Goal: Information Seeking & Learning: Understand process/instructions

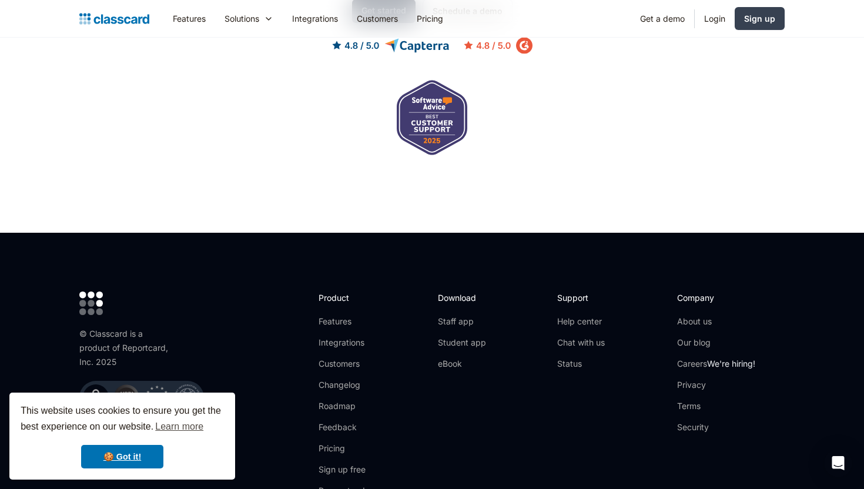
scroll to position [3916, 0]
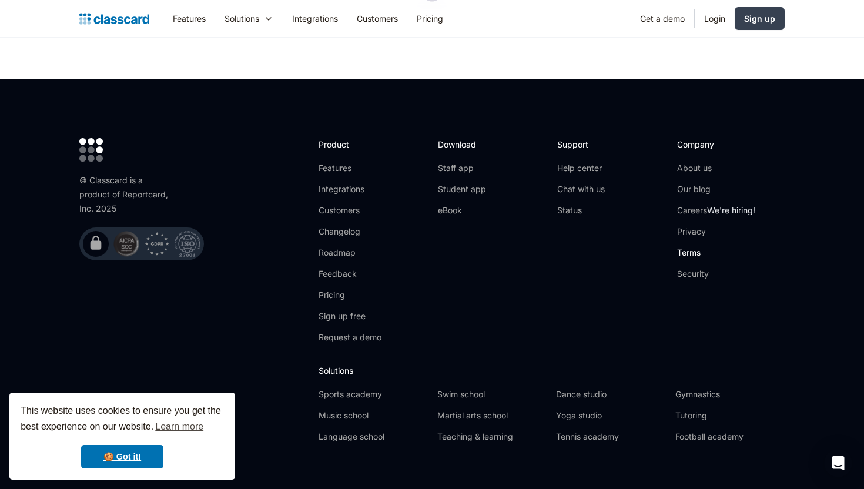
click at [692, 247] on link "Terms" at bounding box center [716, 253] width 78 height 12
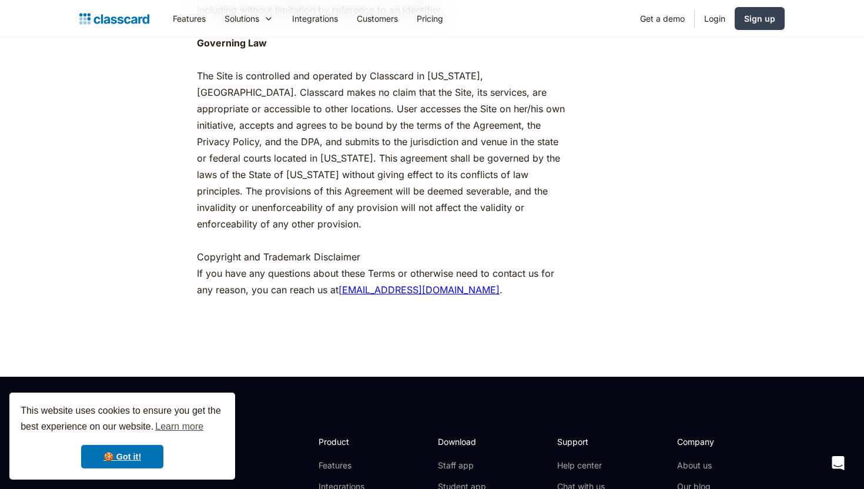
scroll to position [5259, 0]
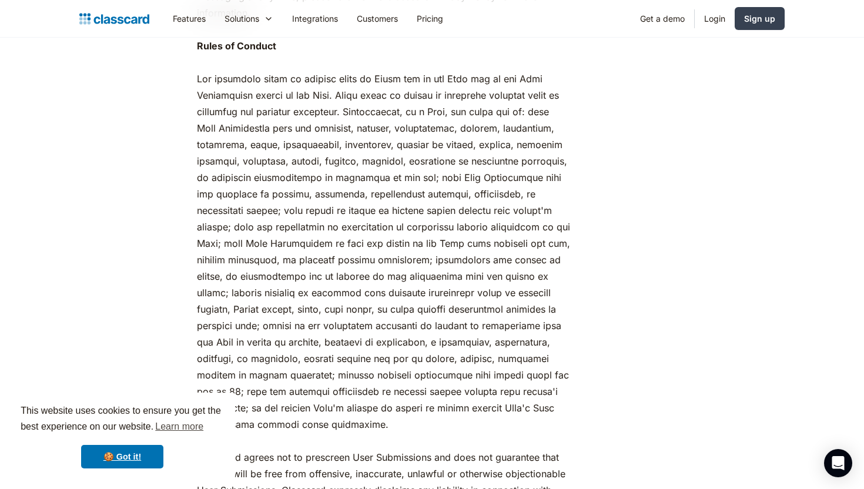
scroll to position [2479, 0]
